Goal: Navigation & Orientation: Find specific page/section

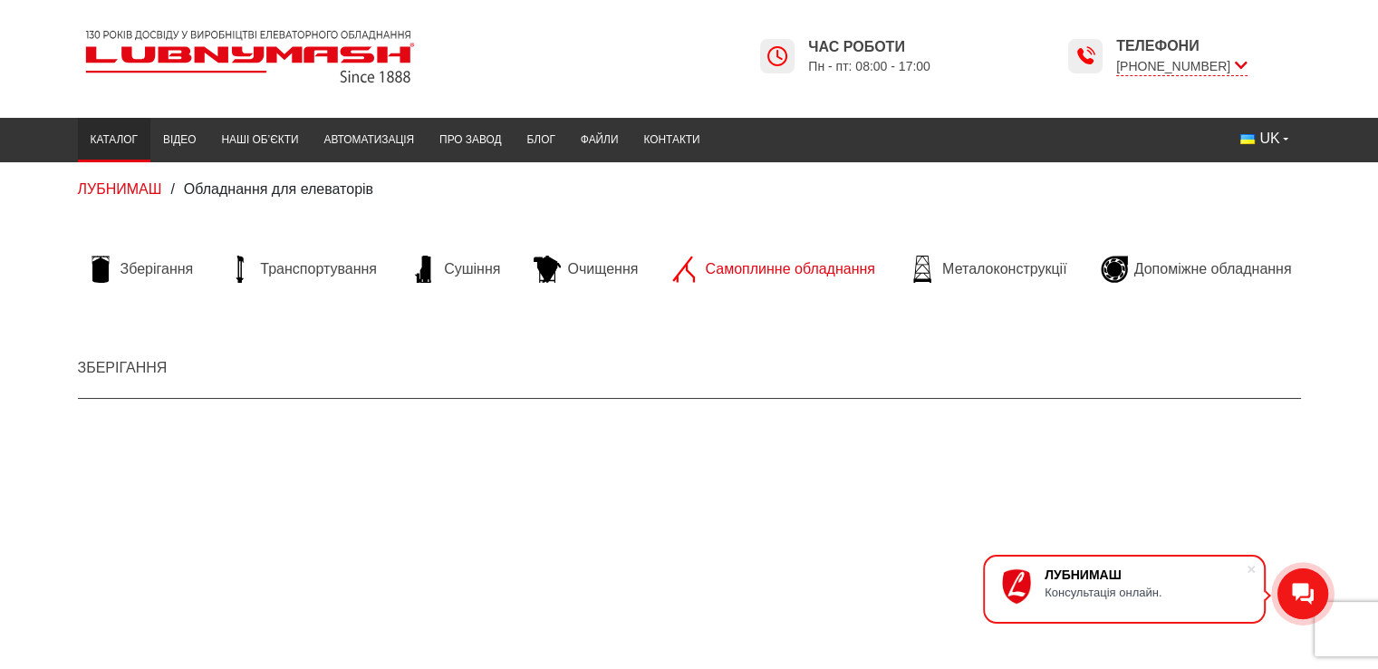
click at [776, 273] on span "Самоплинне обладнання" at bounding box center [789, 269] width 169 height 20
click at [305, 251] on li "Транспортування" at bounding box center [301, 269] width 169 height 53
click at [304, 265] on span "Транспортування" at bounding box center [318, 269] width 117 height 20
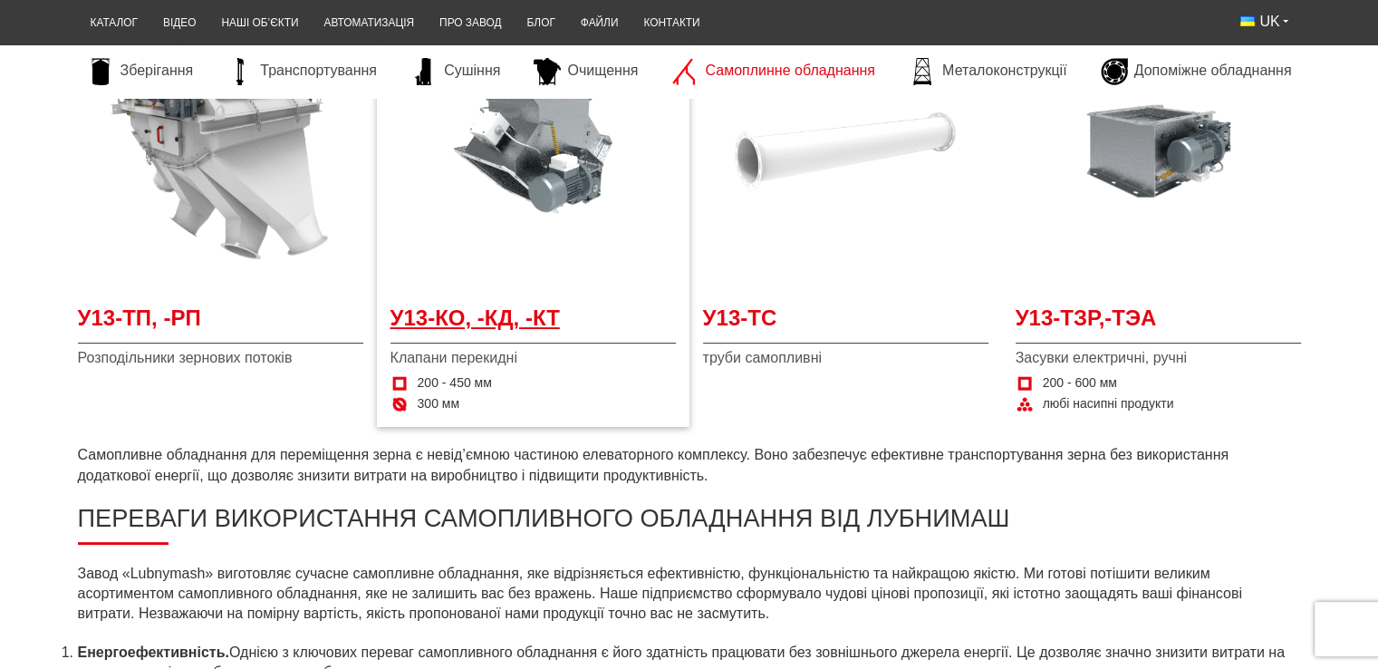
scroll to position [453, 0]
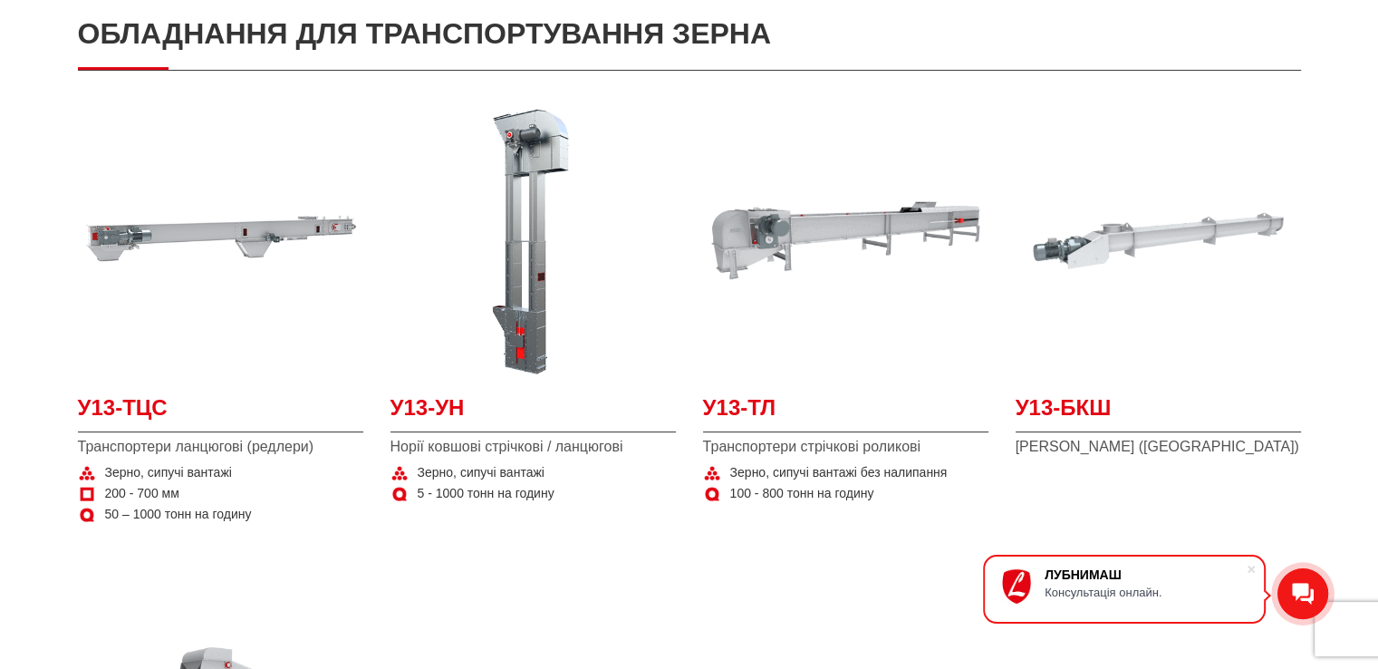
scroll to position [91, 0]
